Goal: Check status: Check status

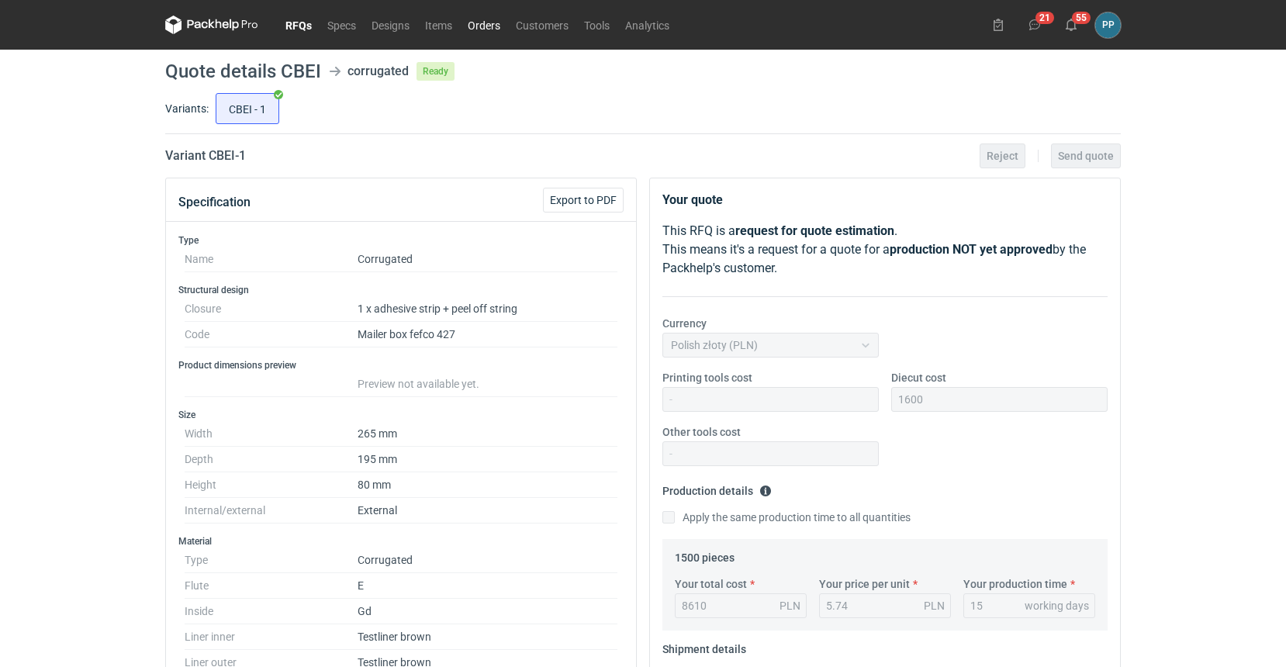
click at [490, 26] on link "Orders" at bounding box center [484, 25] width 48 height 19
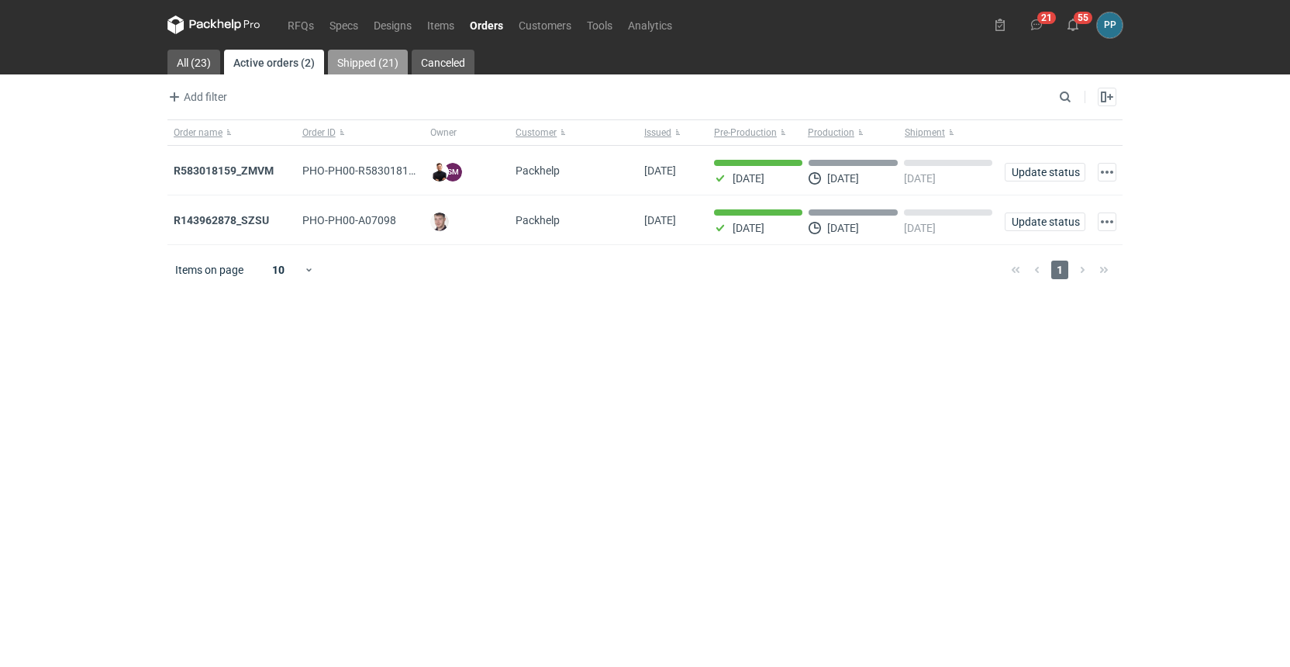
click at [360, 64] on link "Shipped (21)" at bounding box center [368, 62] width 80 height 25
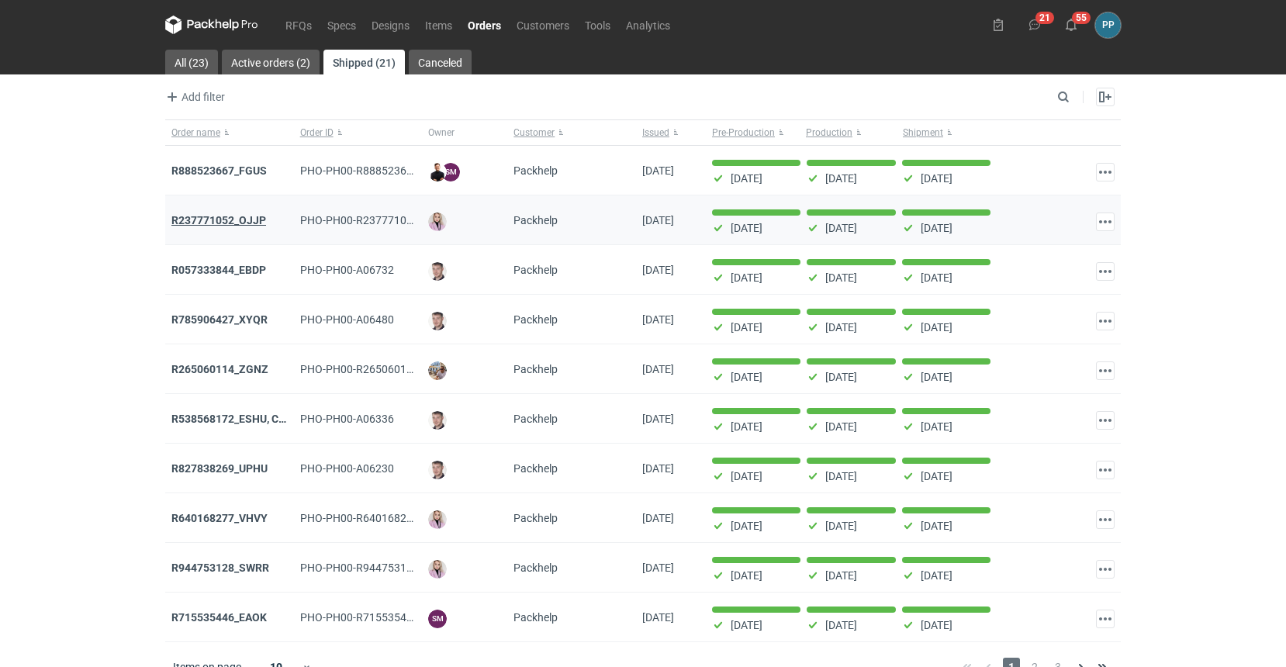
click at [202, 223] on strong "R237771052_OJJP" at bounding box center [218, 220] width 95 height 12
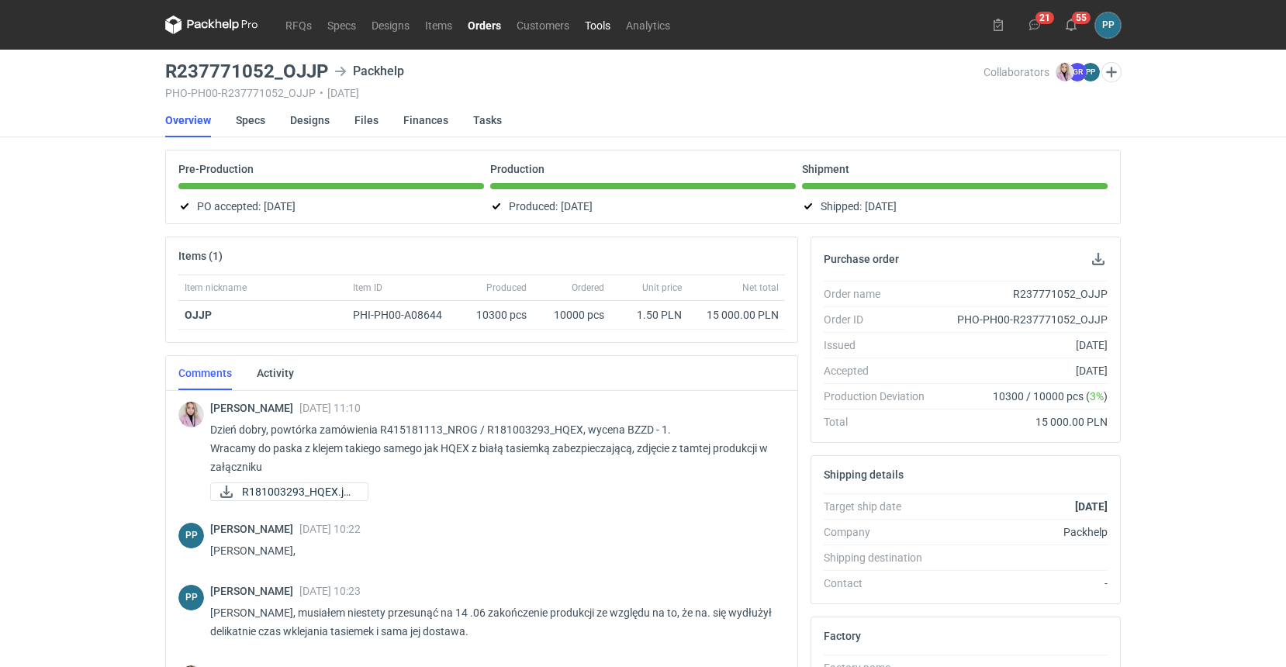
click at [593, 28] on link "Tools" at bounding box center [597, 25] width 41 height 19
